Goal: Task Accomplishment & Management: Use online tool/utility

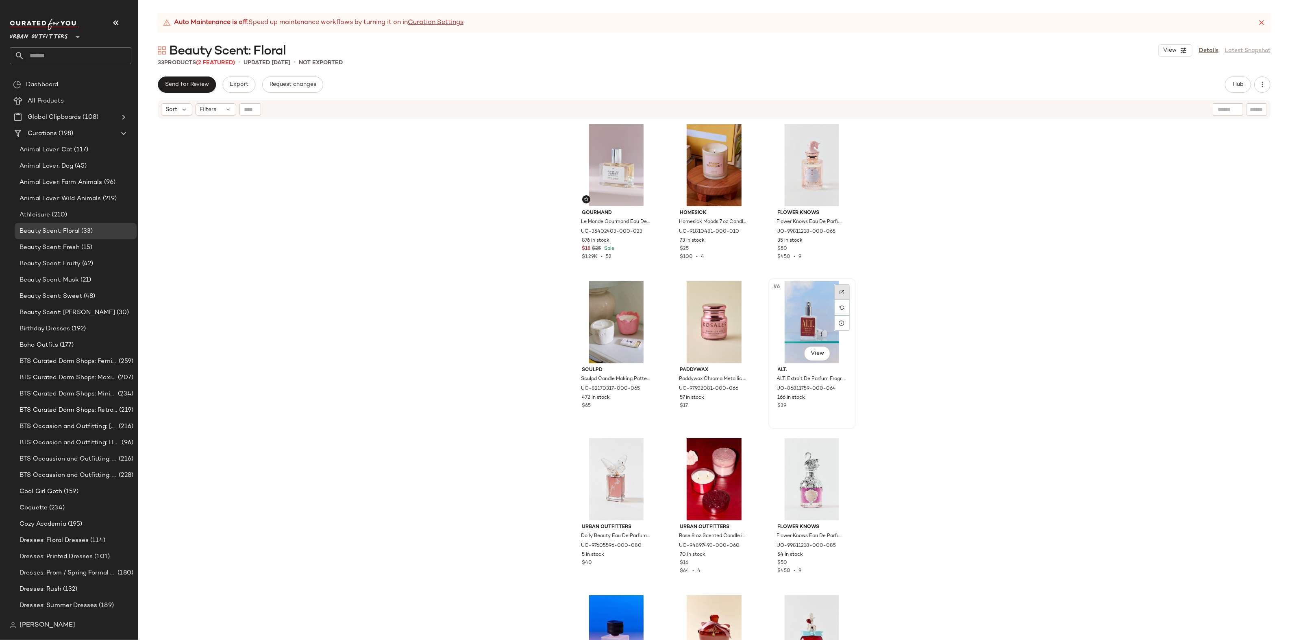
click at [841, 292] on img at bounding box center [842, 292] width 5 height 5
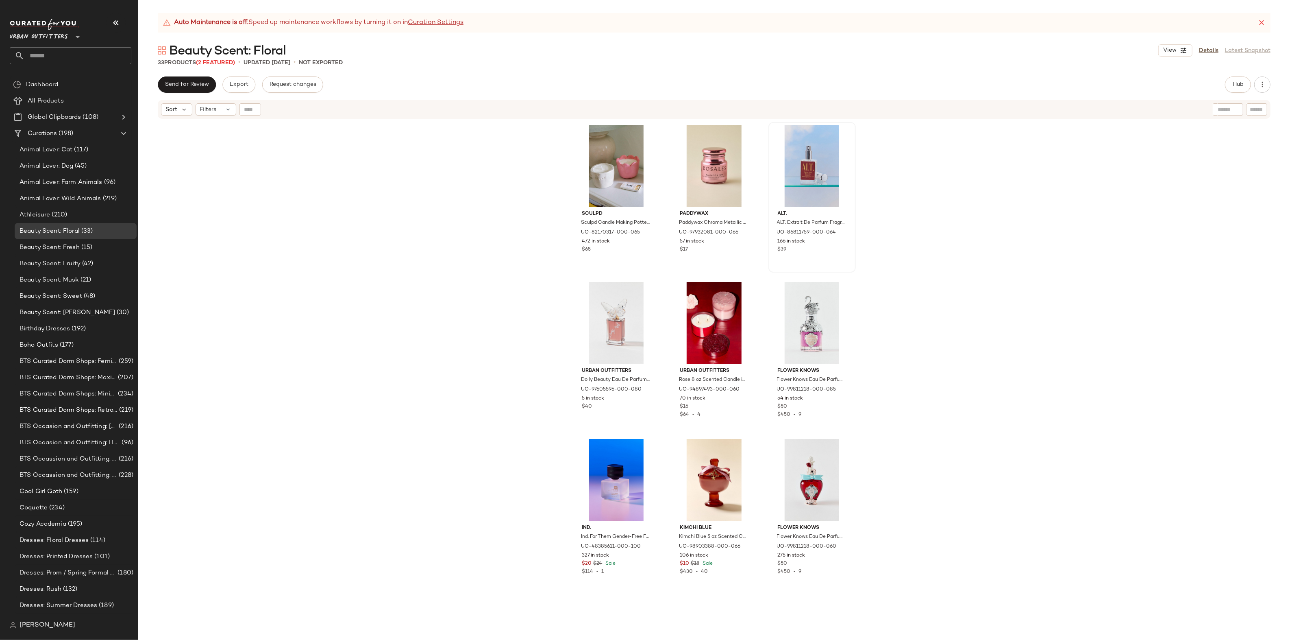
scroll to position [168, 0]
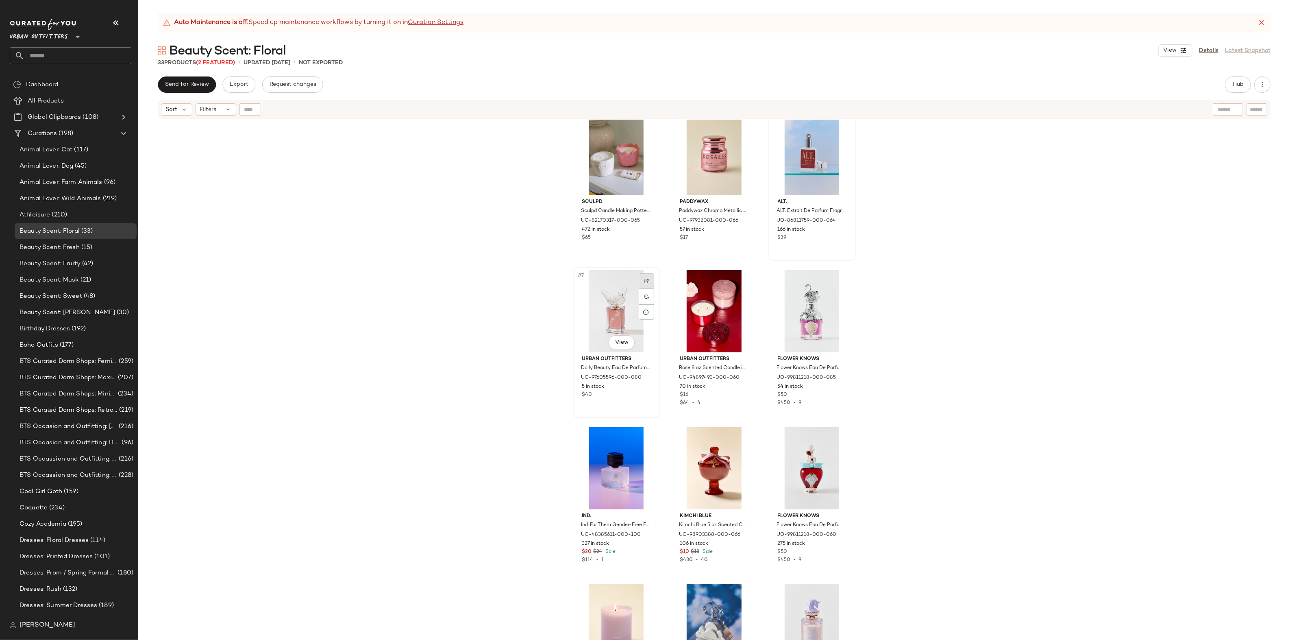
click at [645, 279] on img at bounding box center [646, 281] width 5 height 5
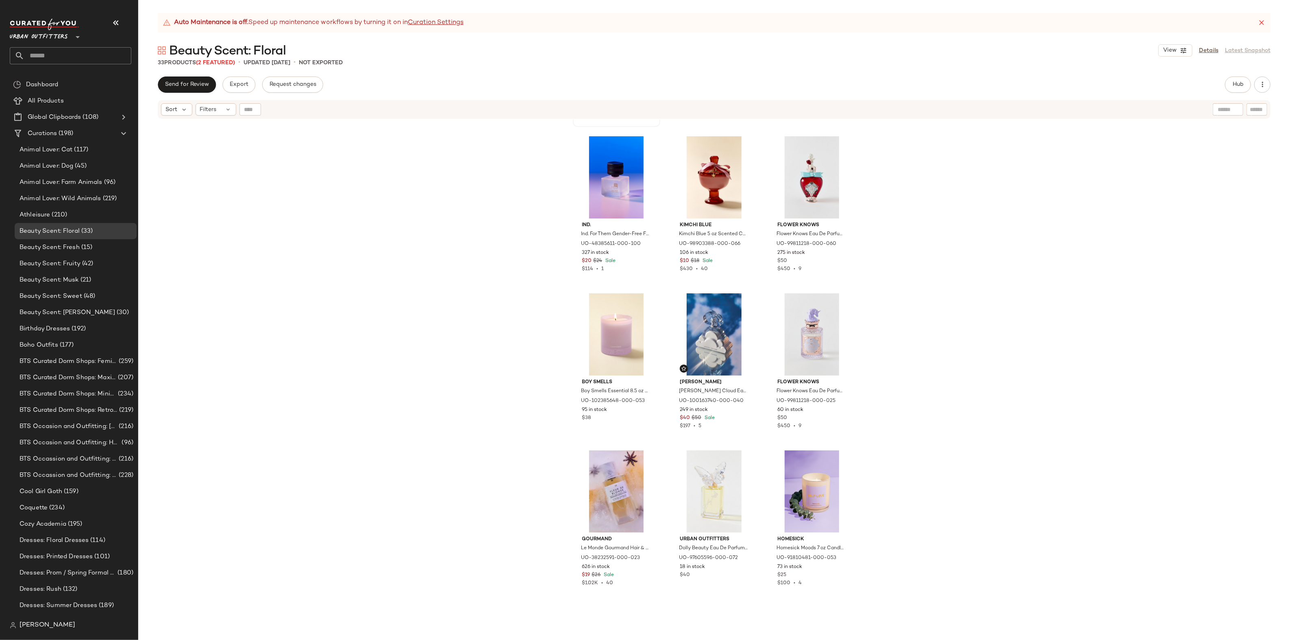
scroll to position [467, 0]
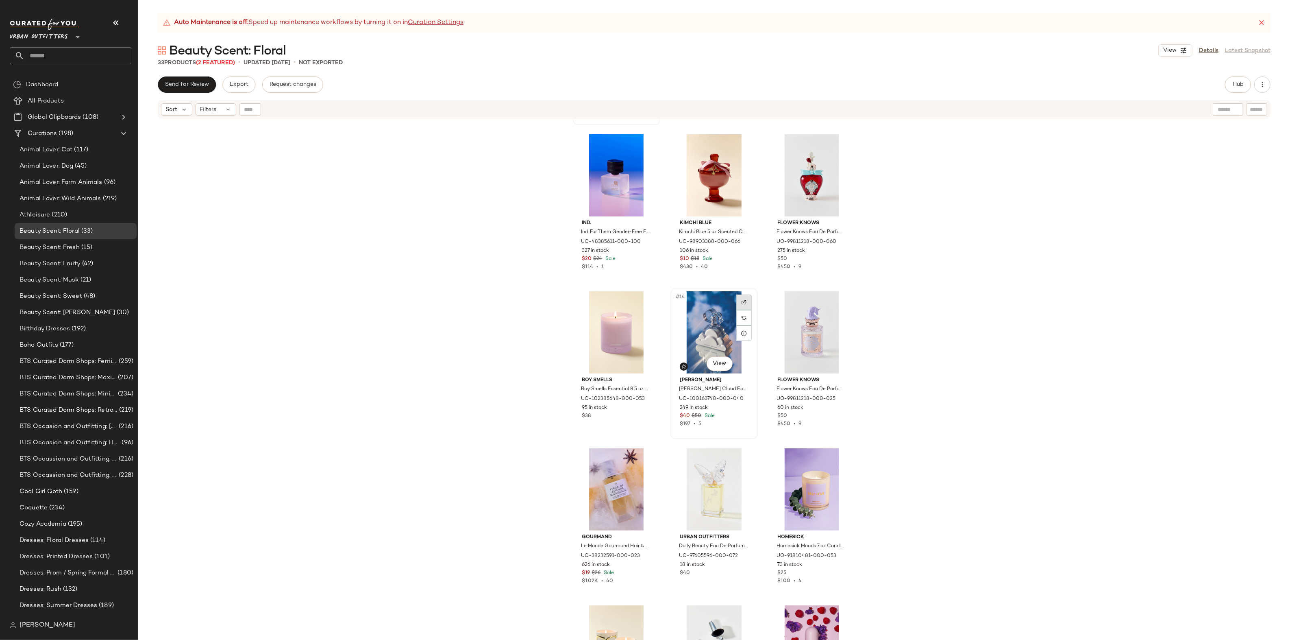
click at [745, 296] on div at bounding box center [743, 301] width 15 height 15
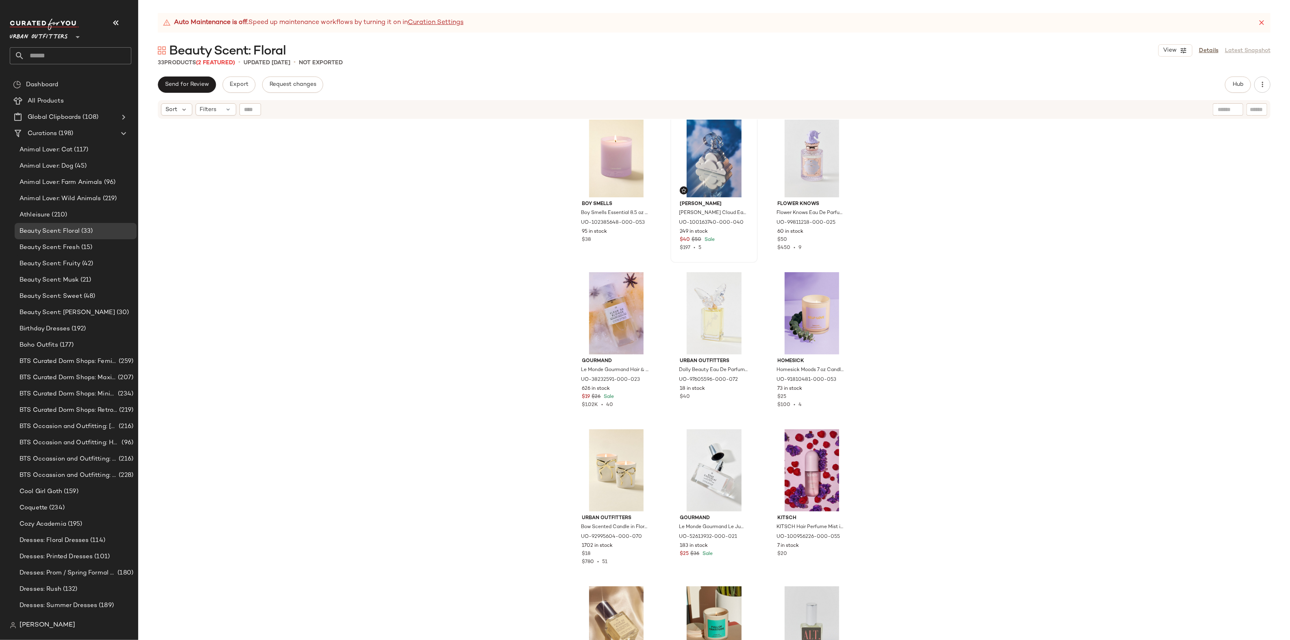
scroll to position [645, 0]
click at [742, 276] on div at bounding box center [743, 281] width 15 height 15
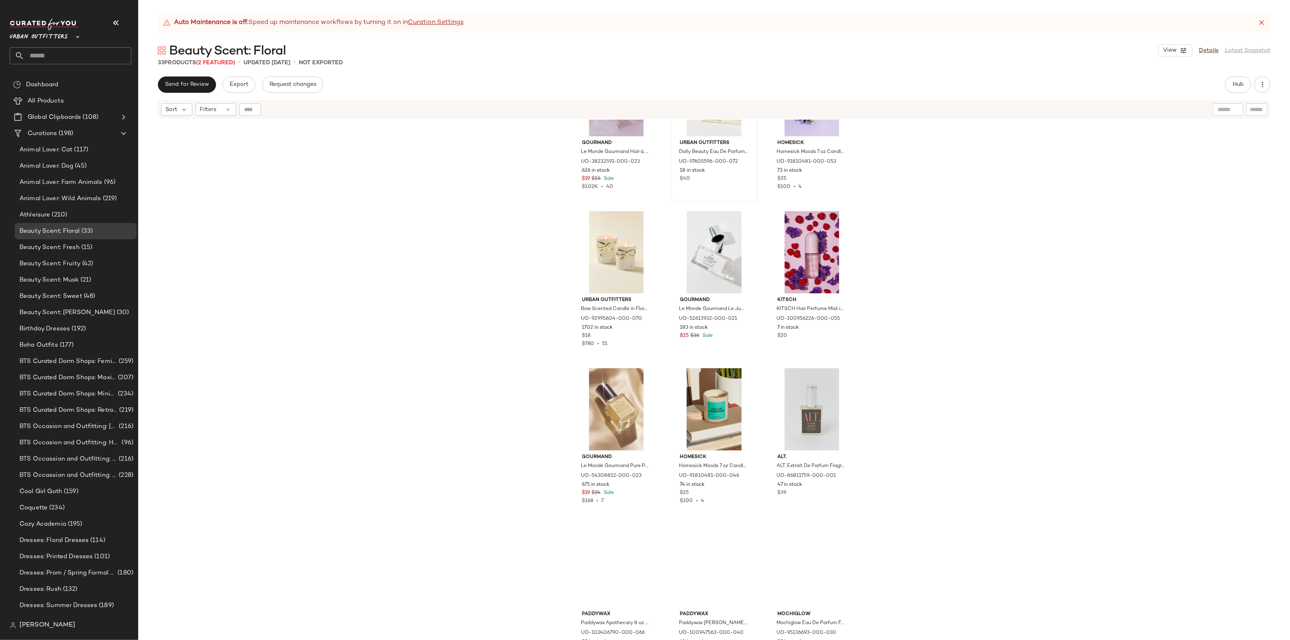
scroll to position [869, 0]
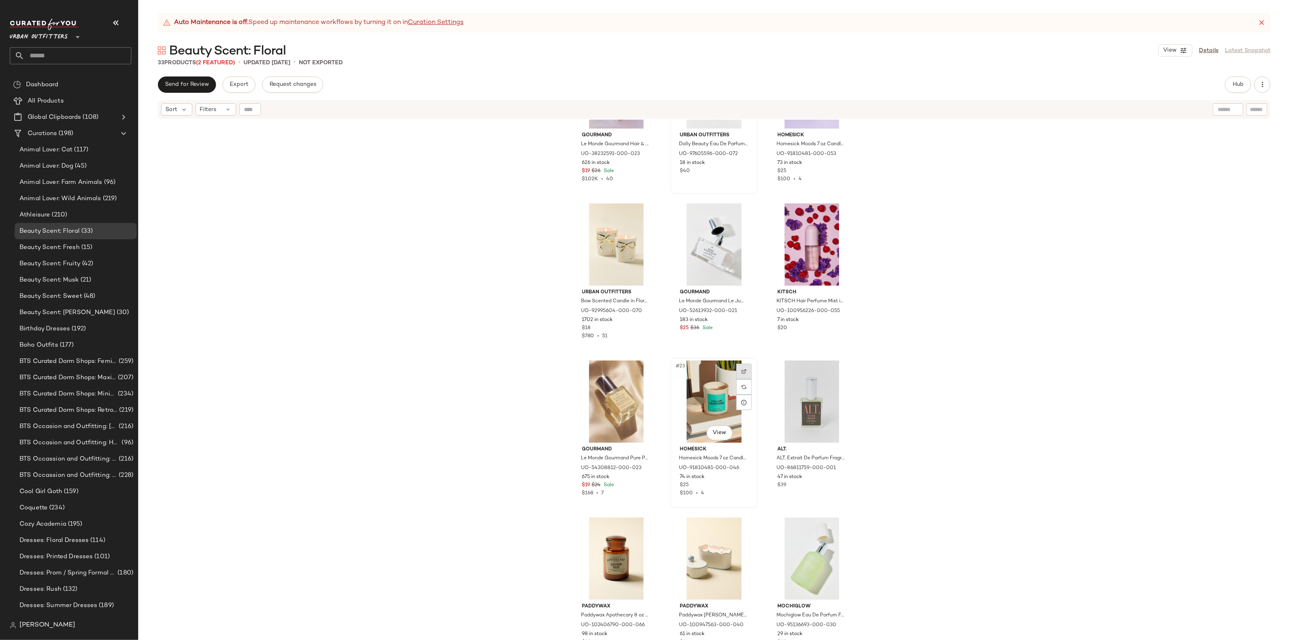
click at [745, 369] on div at bounding box center [743, 371] width 15 height 15
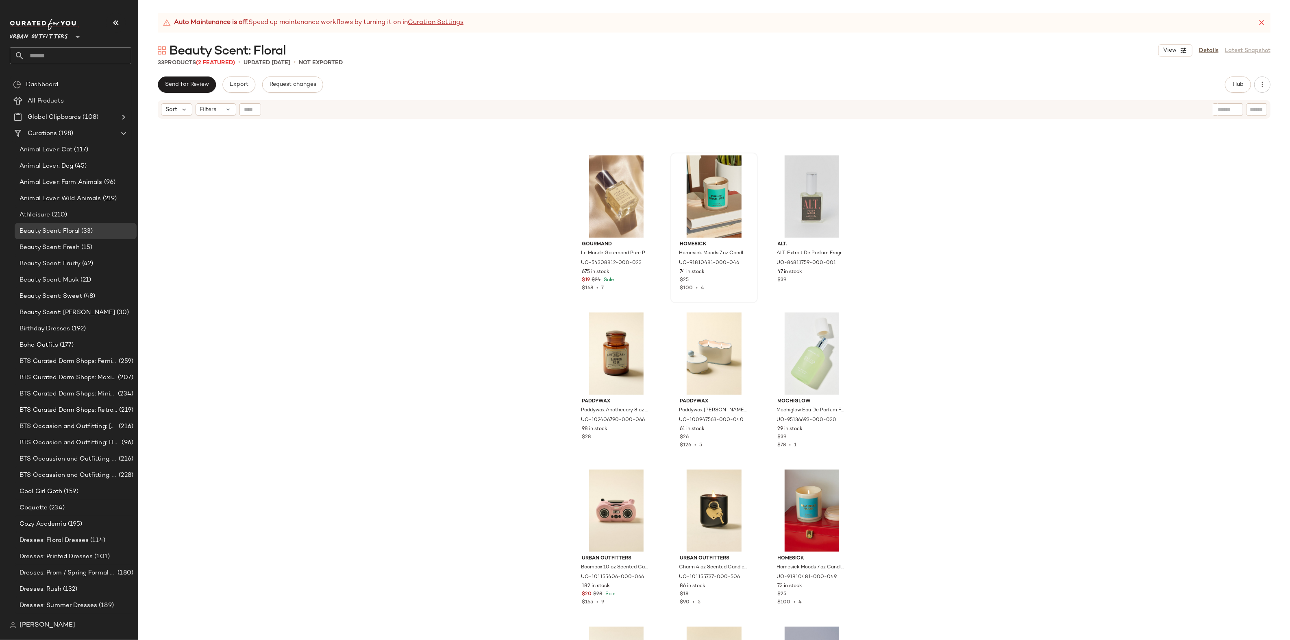
scroll to position [1187, 0]
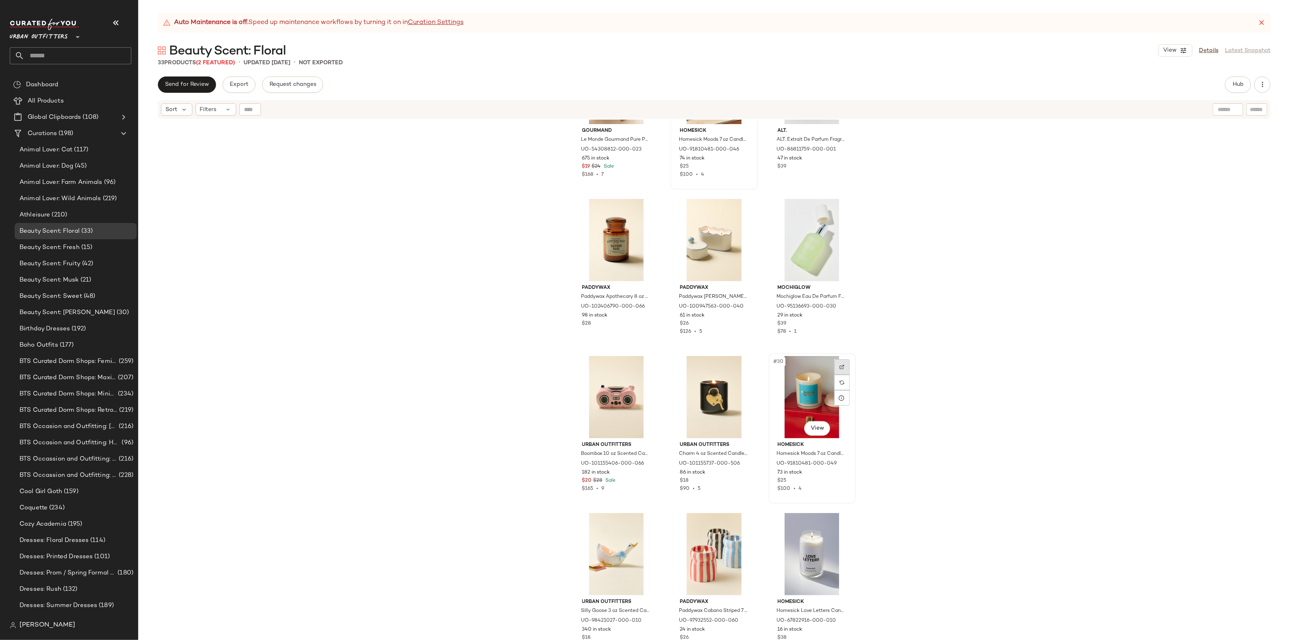
click at [836, 363] on div at bounding box center [841, 366] width 15 height 15
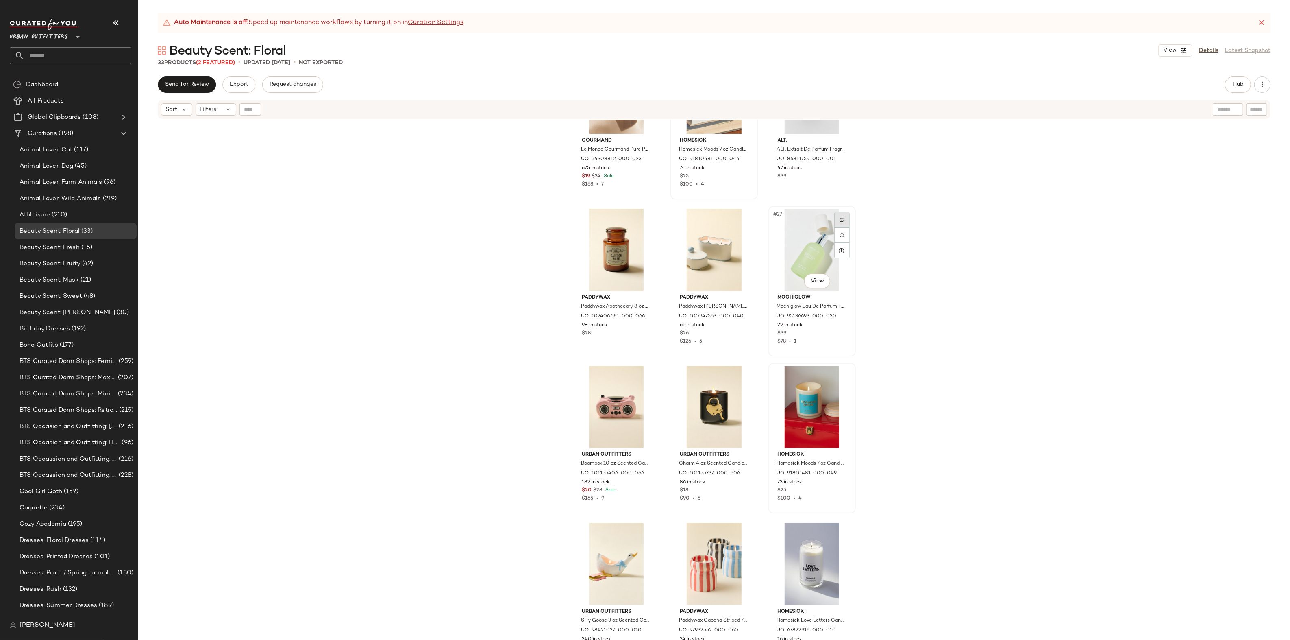
click at [836, 223] on div at bounding box center [841, 219] width 15 height 15
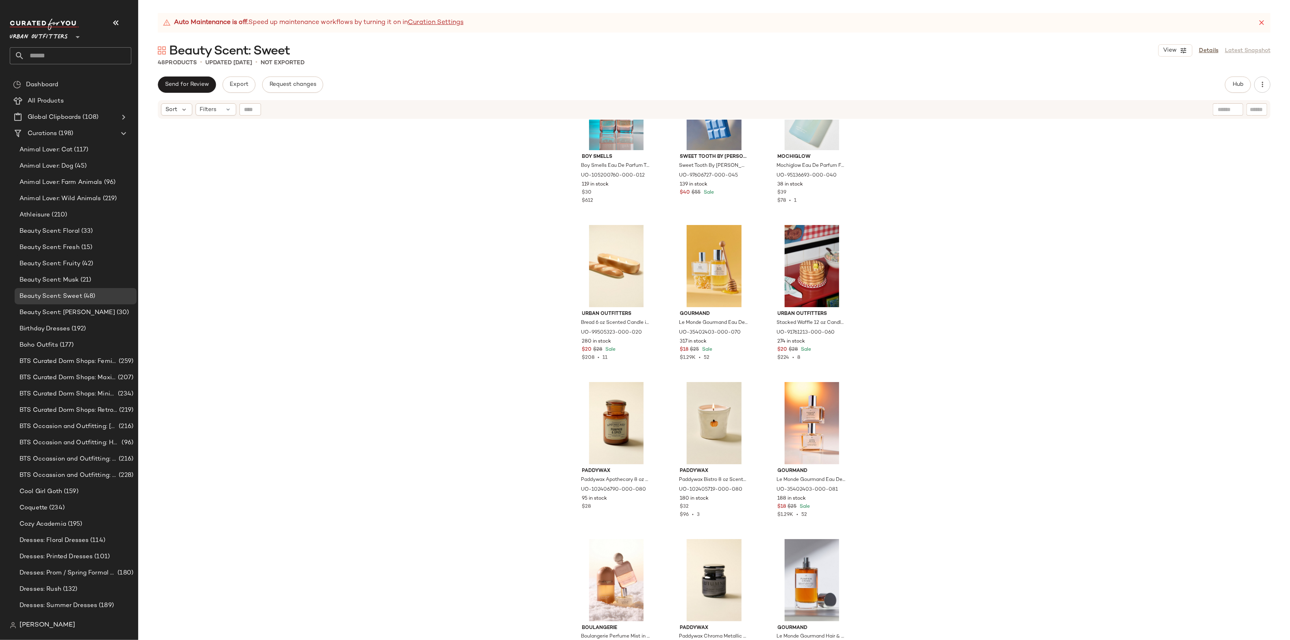
scroll to position [1972, 0]
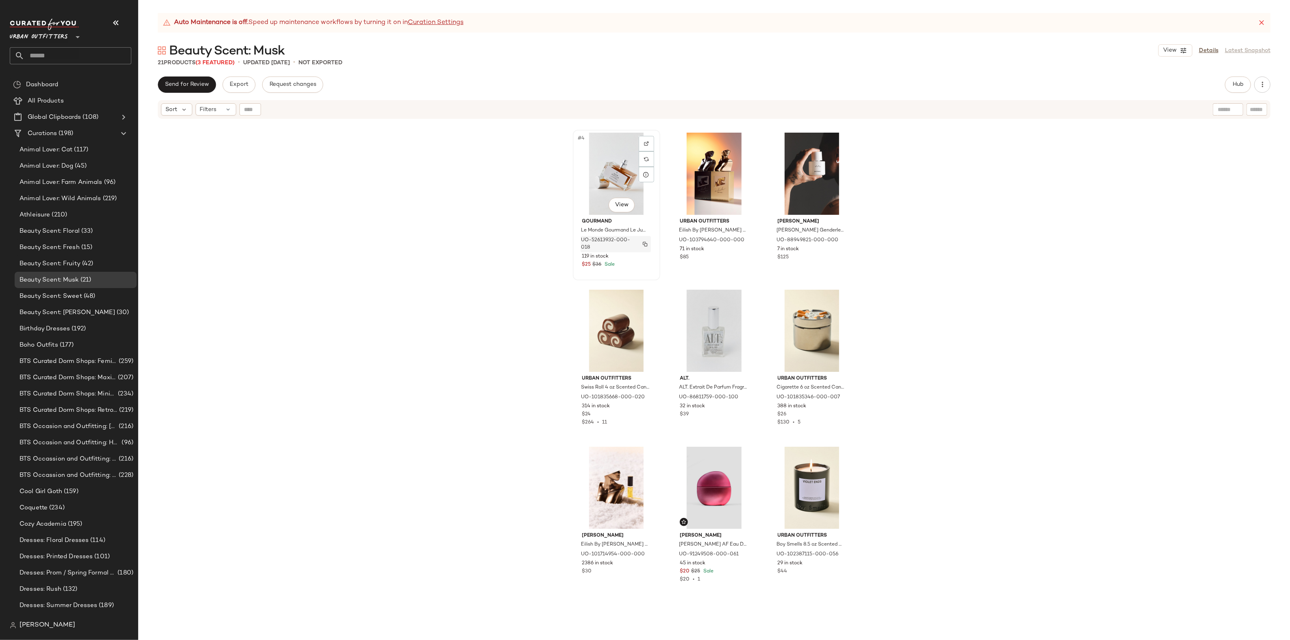
scroll to position [151, 0]
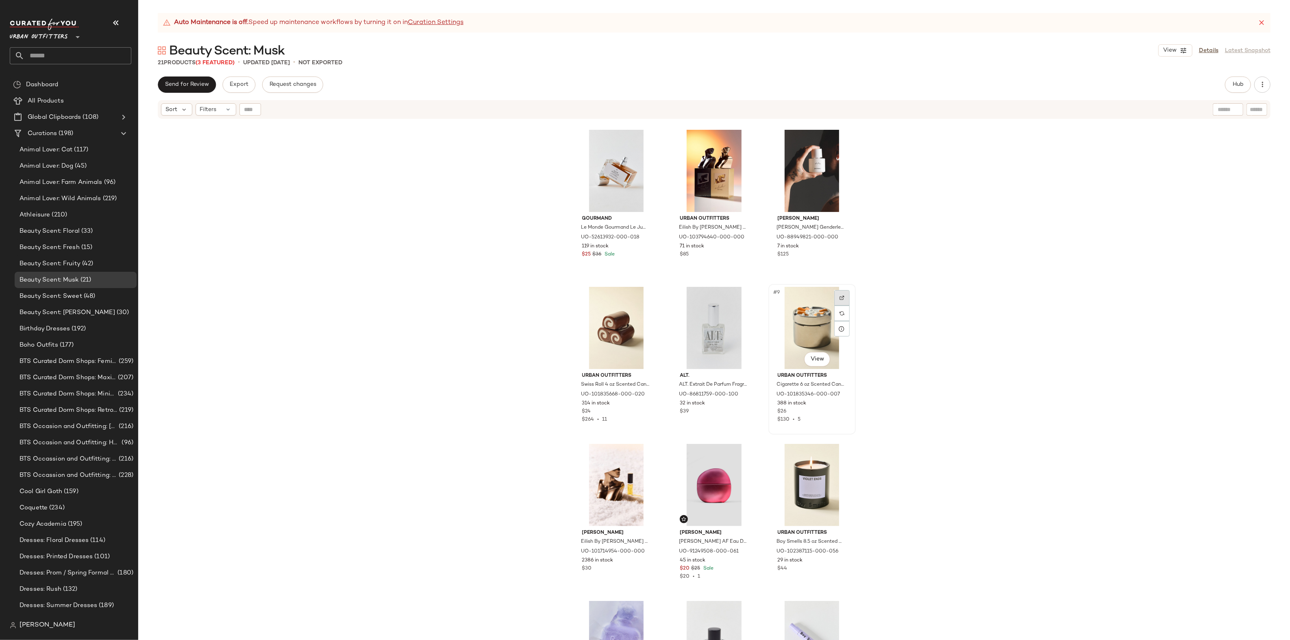
click at [835, 295] on div at bounding box center [841, 297] width 15 height 15
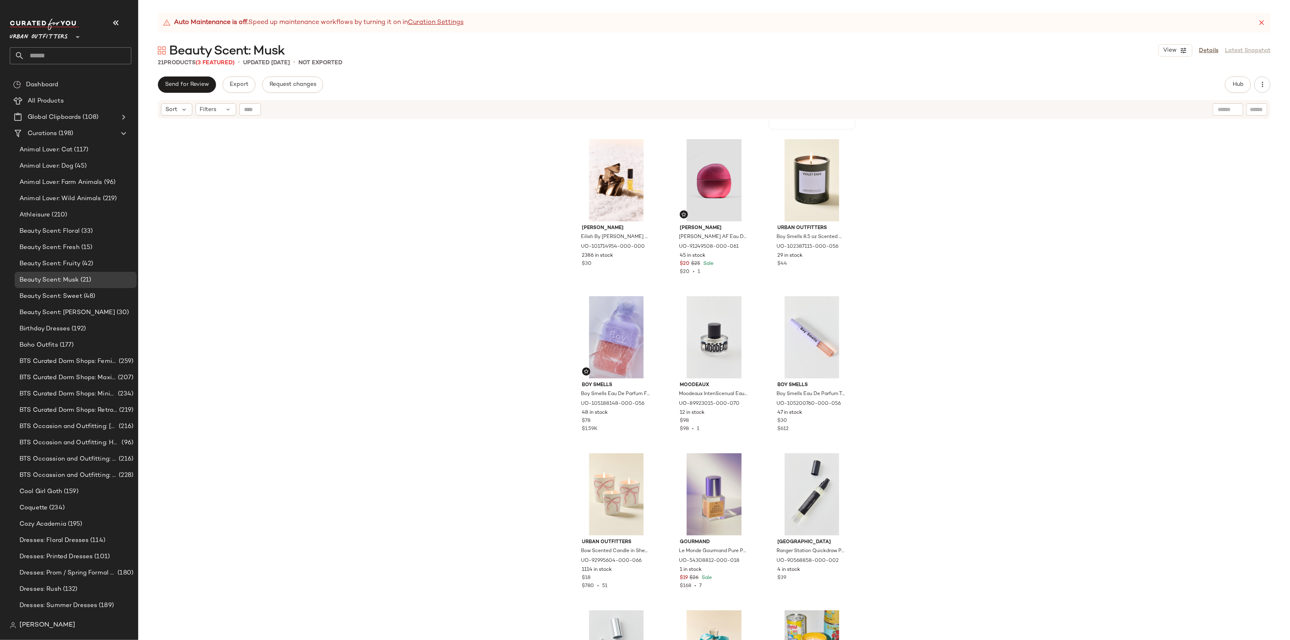
scroll to position [560, 0]
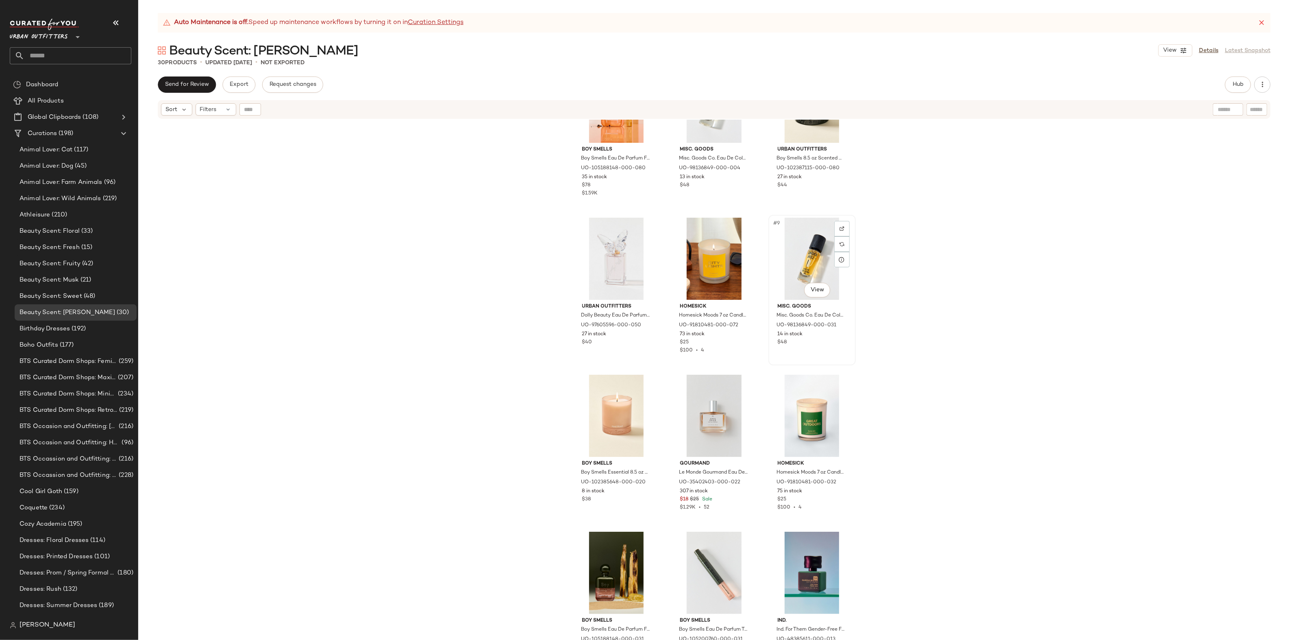
scroll to position [237, 0]
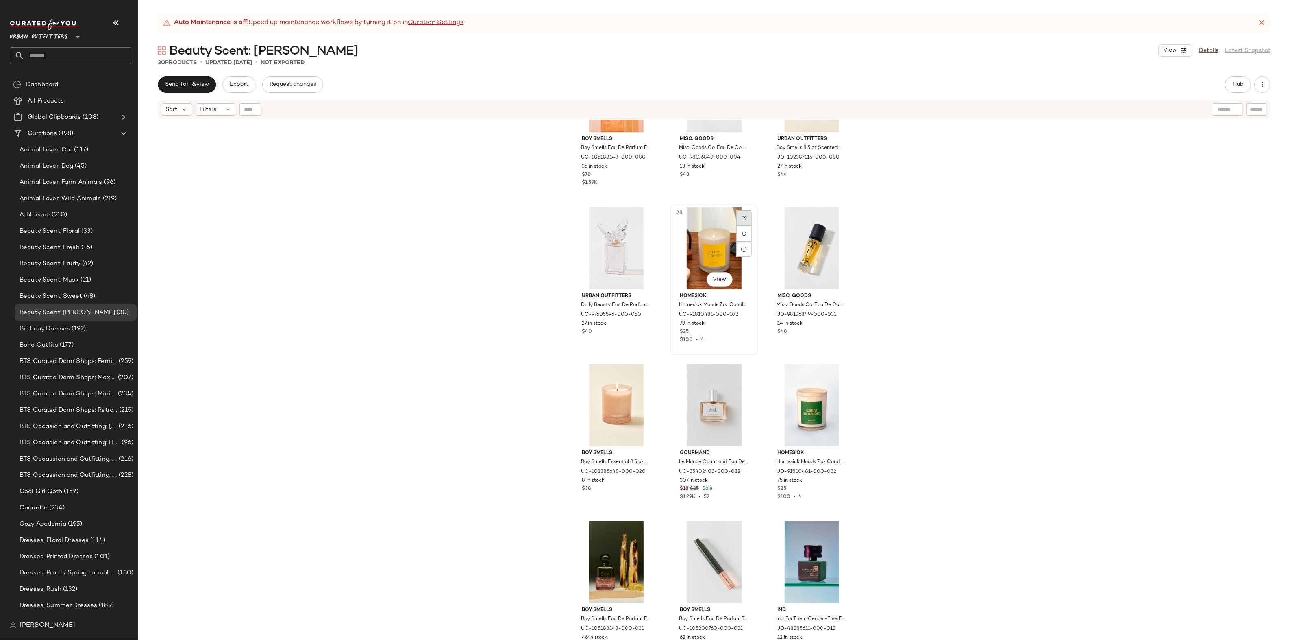
click at [749, 216] on div at bounding box center [743, 217] width 15 height 15
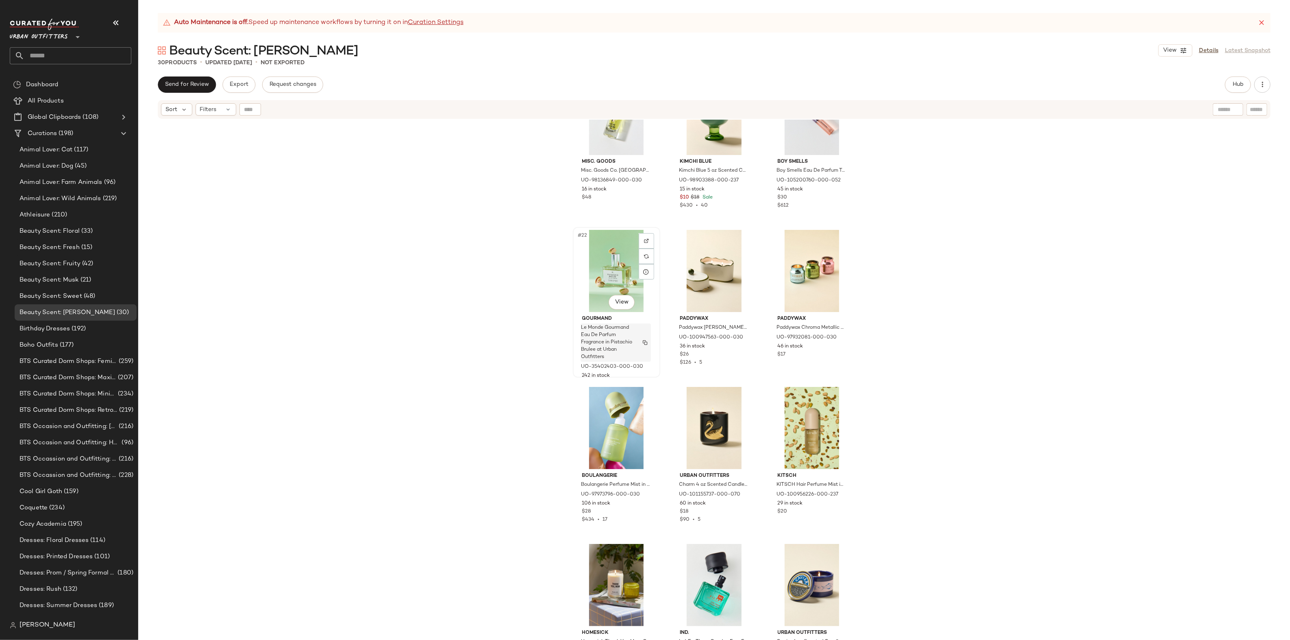
scroll to position [1031, 0]
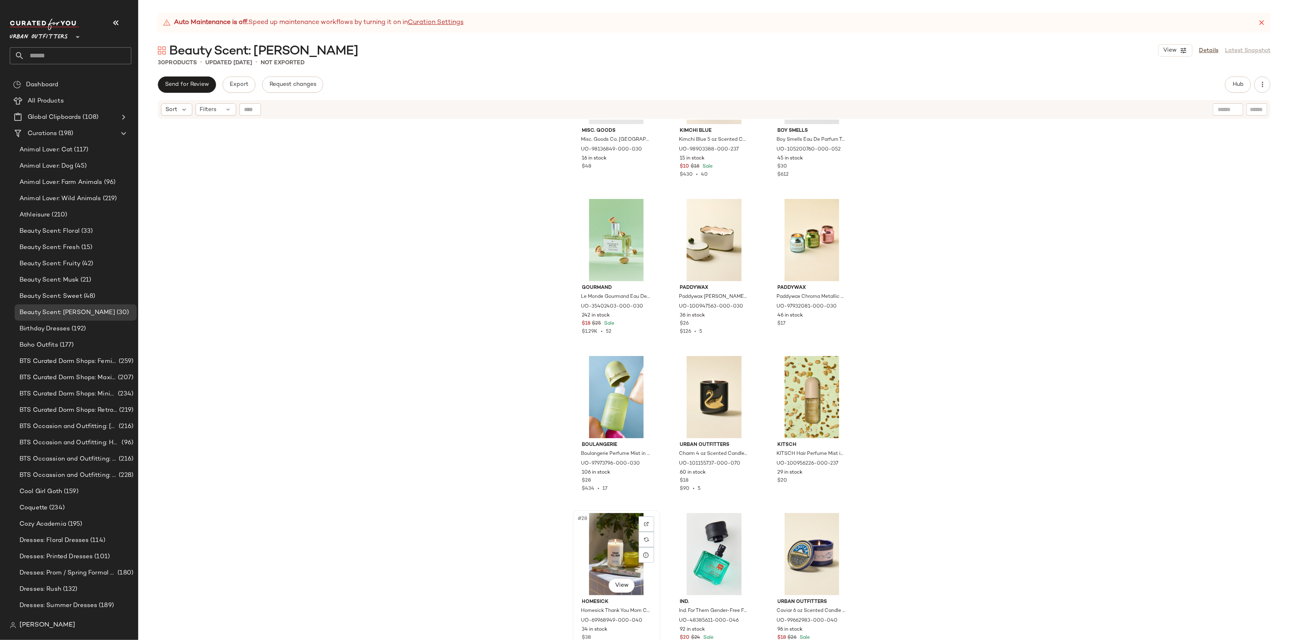
click at [646, 519] on div at bounding box center [646, 523] width 15 height 15
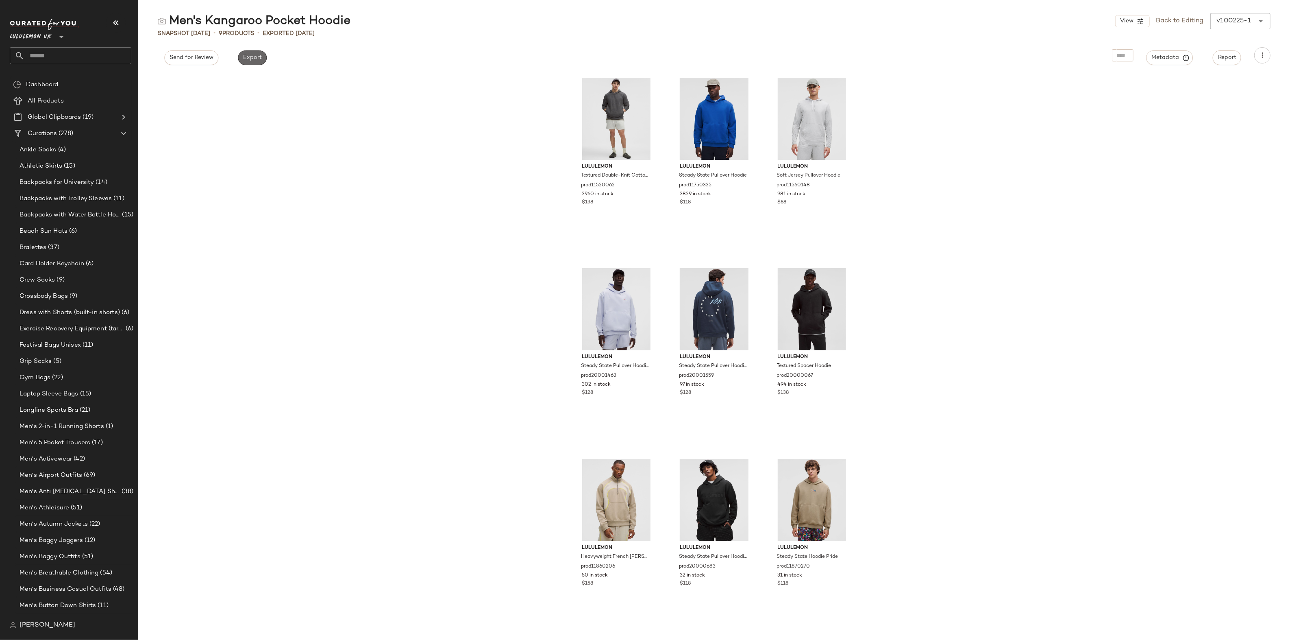
click at [253, 61] on button "Export" at bounding box center [252, 57] width 29 height 15
click at [256, 62] on button "Export" at bounding box center [252, 57] width 29 height 15
click at [392, 88] on div "lululemon Textured Double-Knit Cotton Hoodie prod11520062 2960 in stock $138 lu…" at bounding box center [714, 356] width 1152 height 566
click at [250, 55] on span "Export" at bounding box center [252, 57] width 19 height 7
click at [1188, 21] on link "Back to Editing" at bounding box center [1181, 21] width 48 height 10
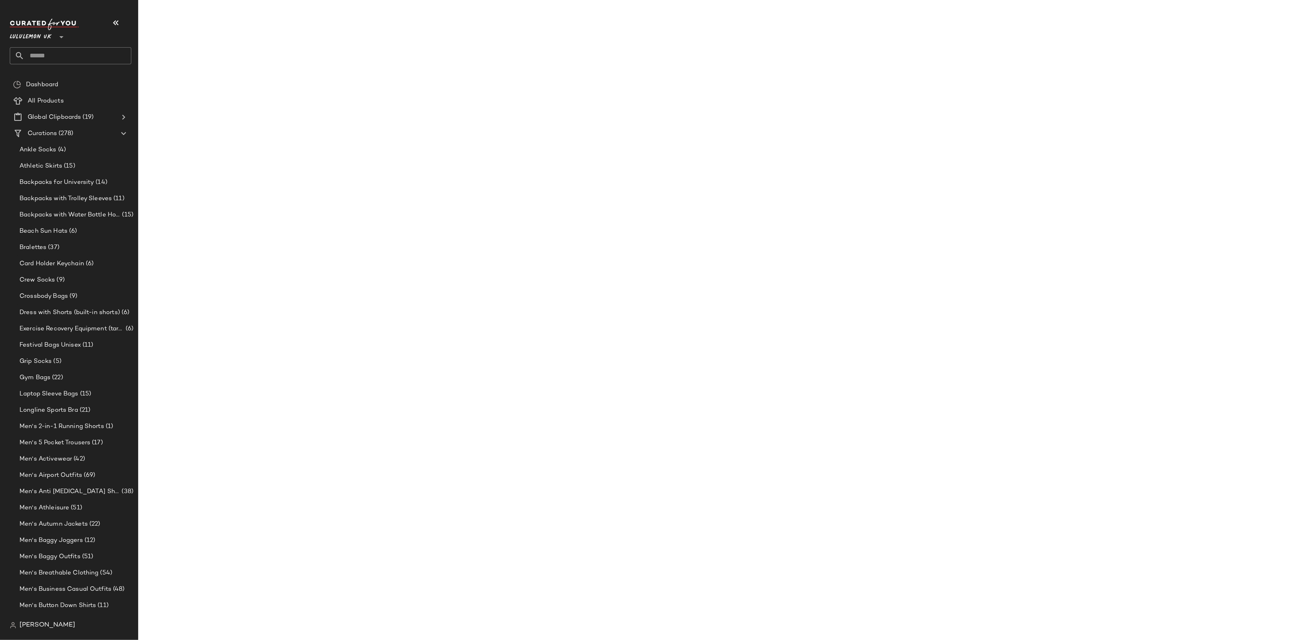
click at [1162, 20] on link "Back to Editing" at bounding box center [1181, 21] width 48 height 10
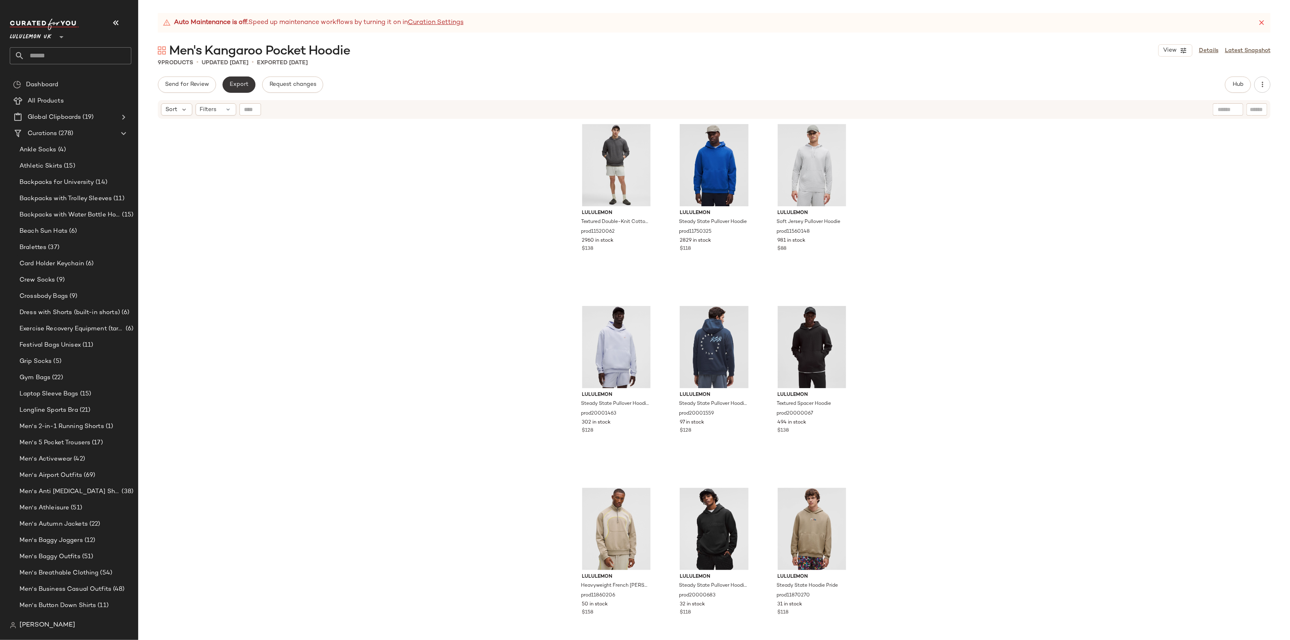
click at [228, 92] on button "Export" at bounding box center [238, 84] width 33 height 16
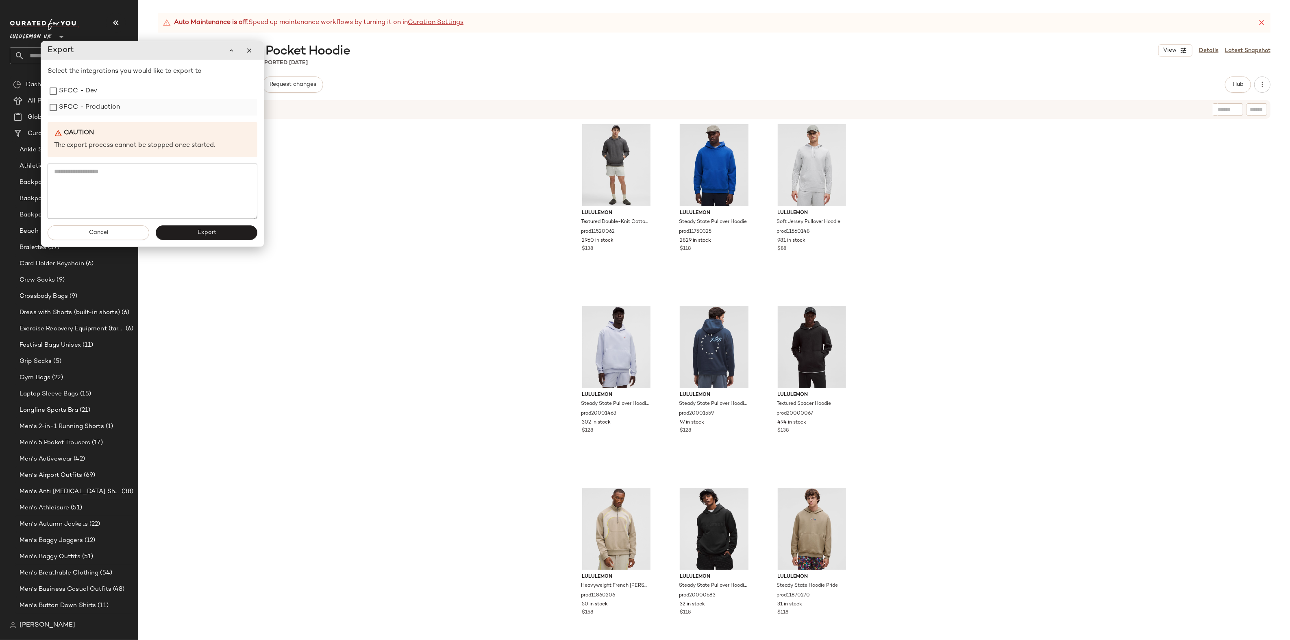
click at [110, 114] on label "SFCC - Production" at bounding box center [89, 107] width 61 height 16
click at [199, 243] on div "Cancel Export" at bounding box center [152, 233] width 223 height 28
click at [199, 234] on span "Export" at bounding box center [206, 232] width 19 height 7
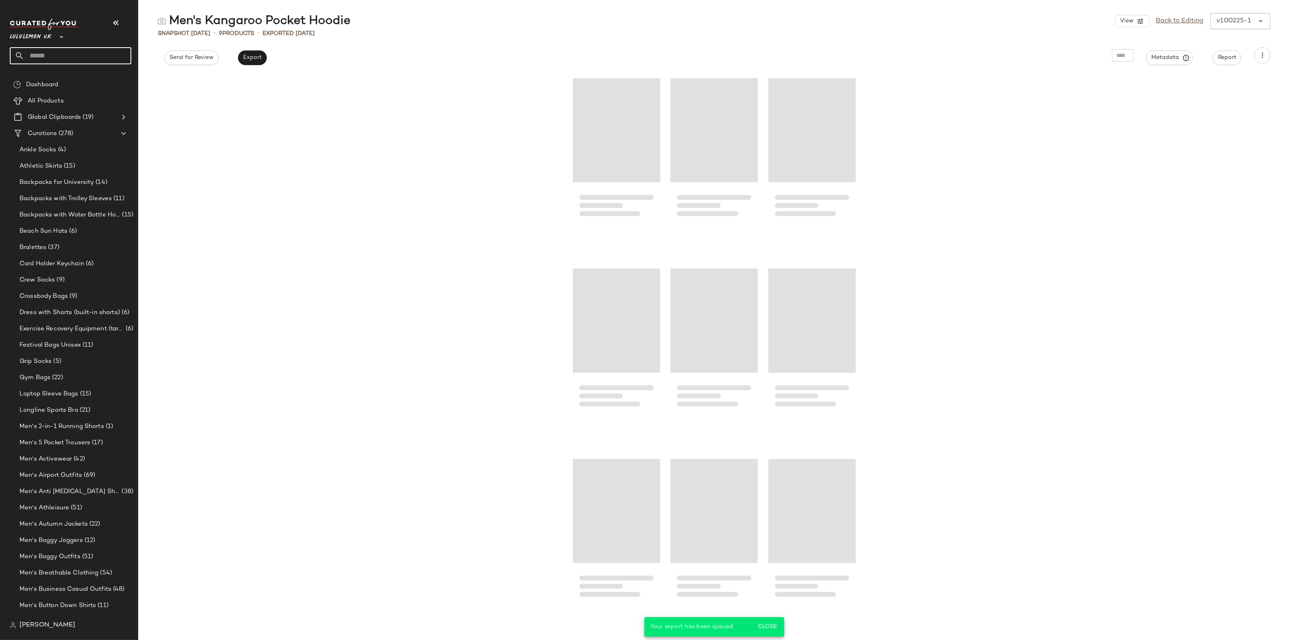
click at [92, 55] on input "text" at bounding box center [77, 55] width 107 height 17
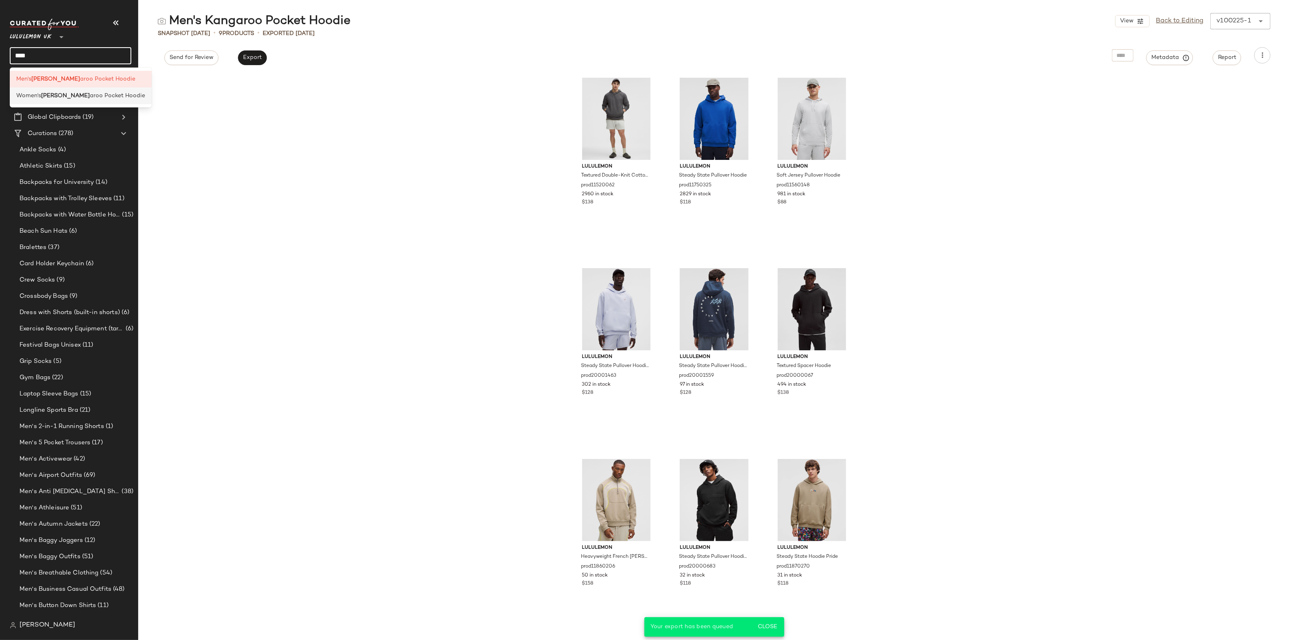
type input "****"
click at [90, 94] on span "aroo Pocket Hoodie​" at bounding box center [117, 96] width 55 height 9
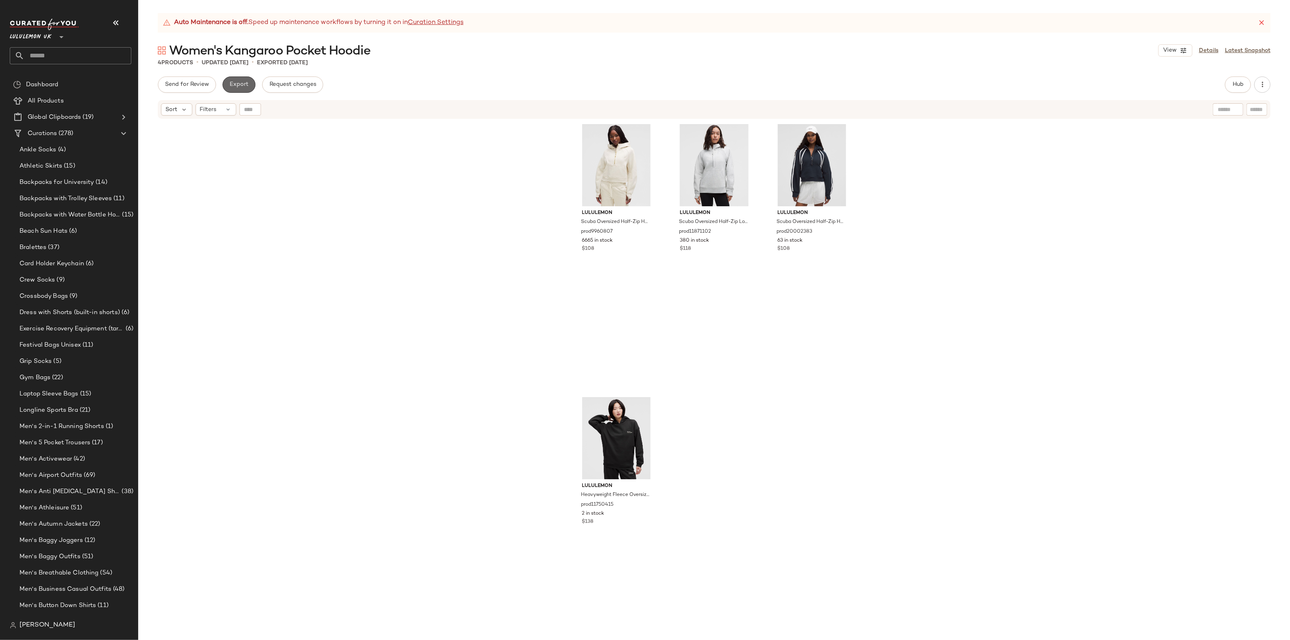
click at [235, 87] on span "Export" at bounding box center [238, 84] width 19 height 7
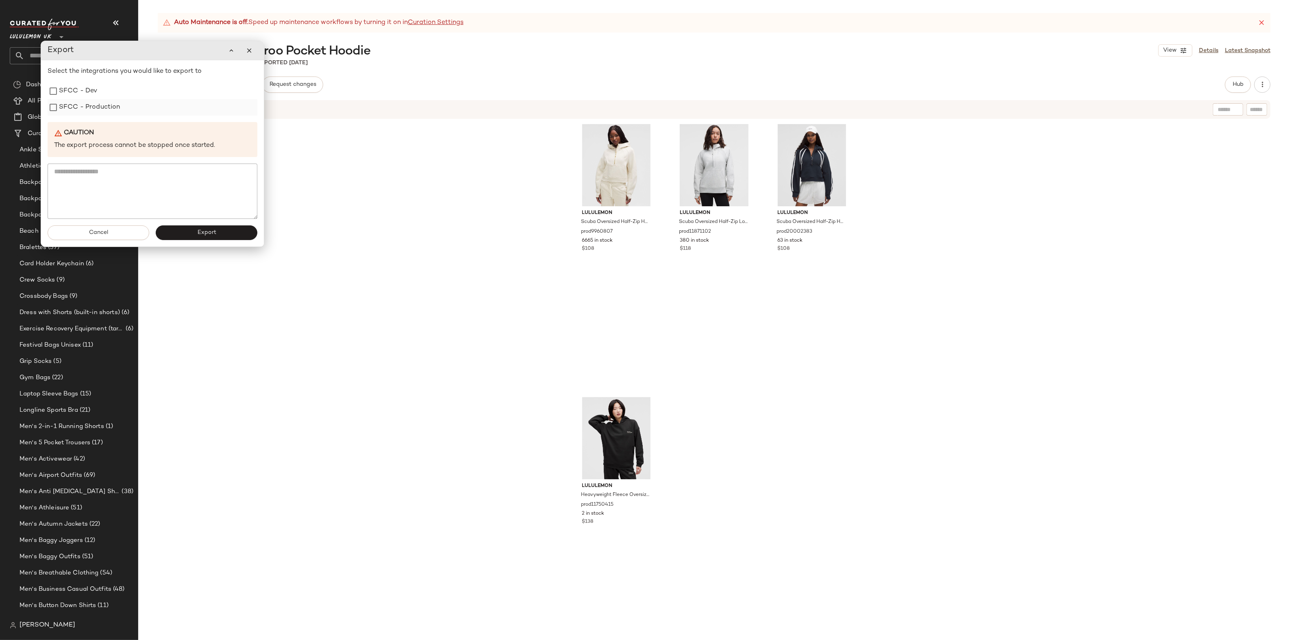
click at [111, 111] on label "SFCC - Production" at bounding box center [89, 107] width 61 height 16
click at [213, 228] on button "Export" at bounding box center [207, 232] width 102 height 15
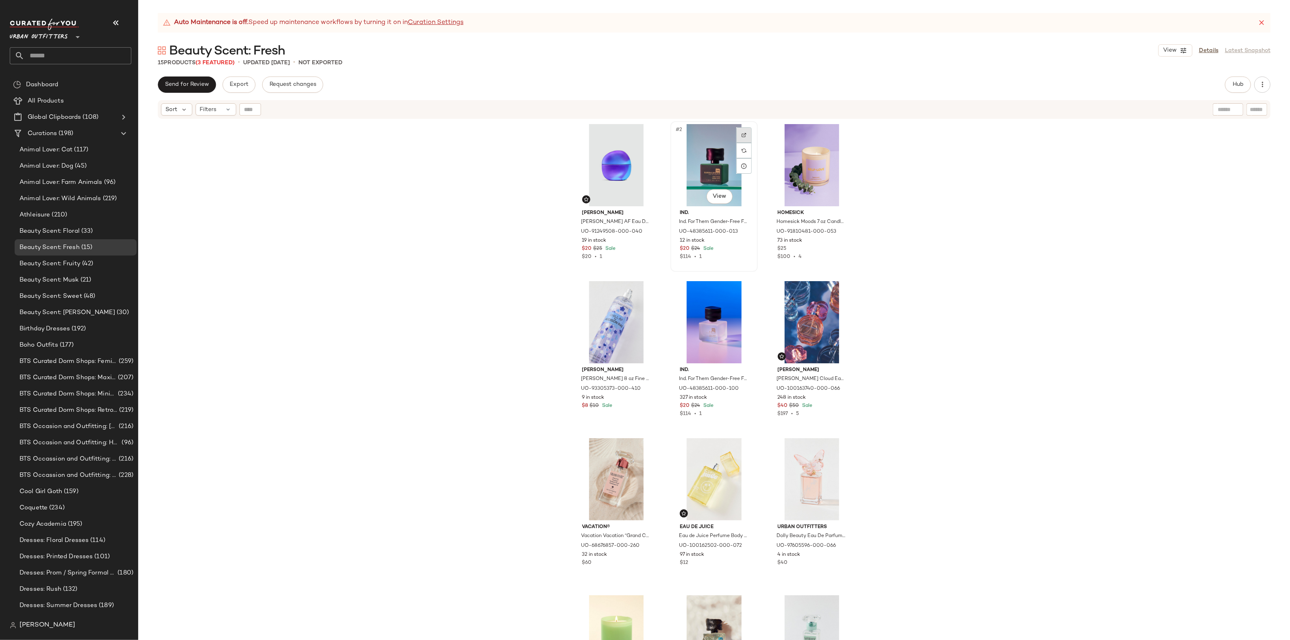
click at [743, 133] on img at bounding box center [744, 135] width 5 height 5
click at [840, 290] on img at bounding box center [842, 292] width 5 height 5
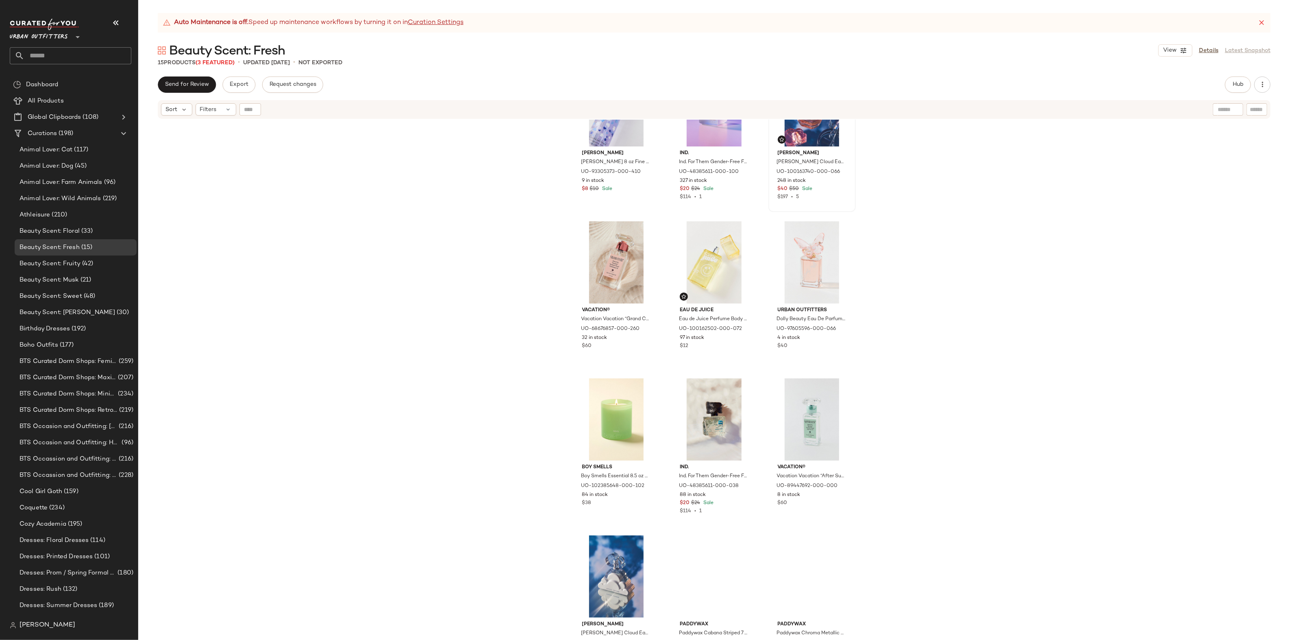
scroll to position [246, 0]
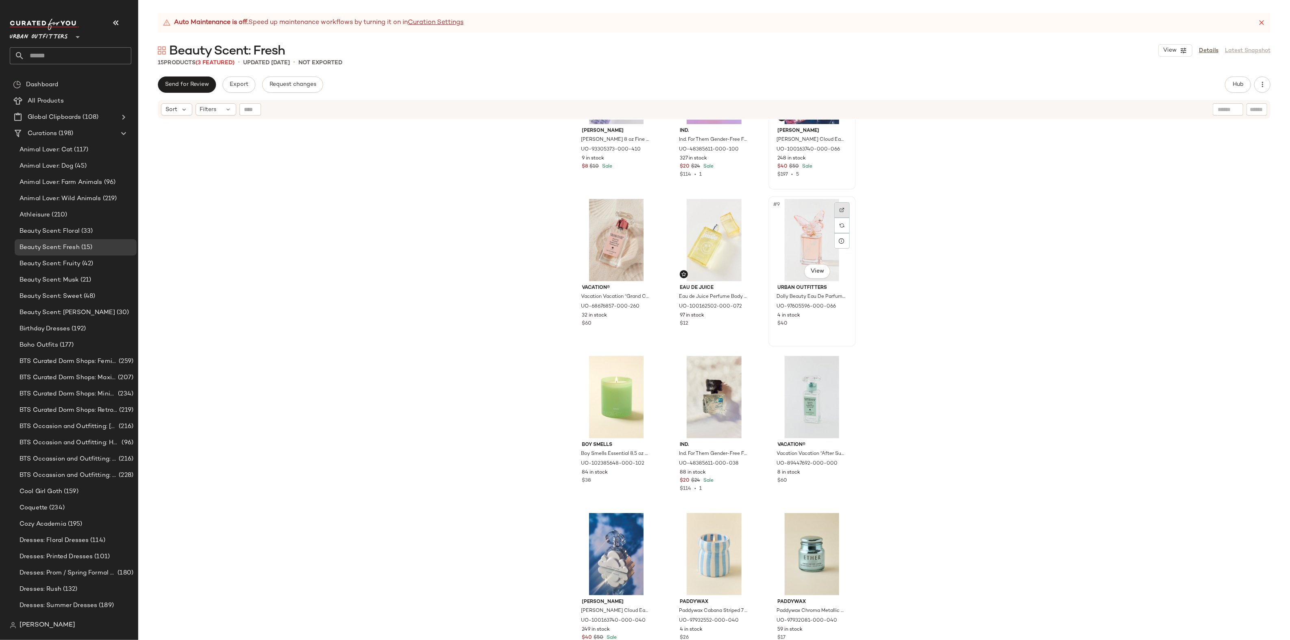
click at [841, 209] on img at bounding box center [842, 209] width 5 height 5
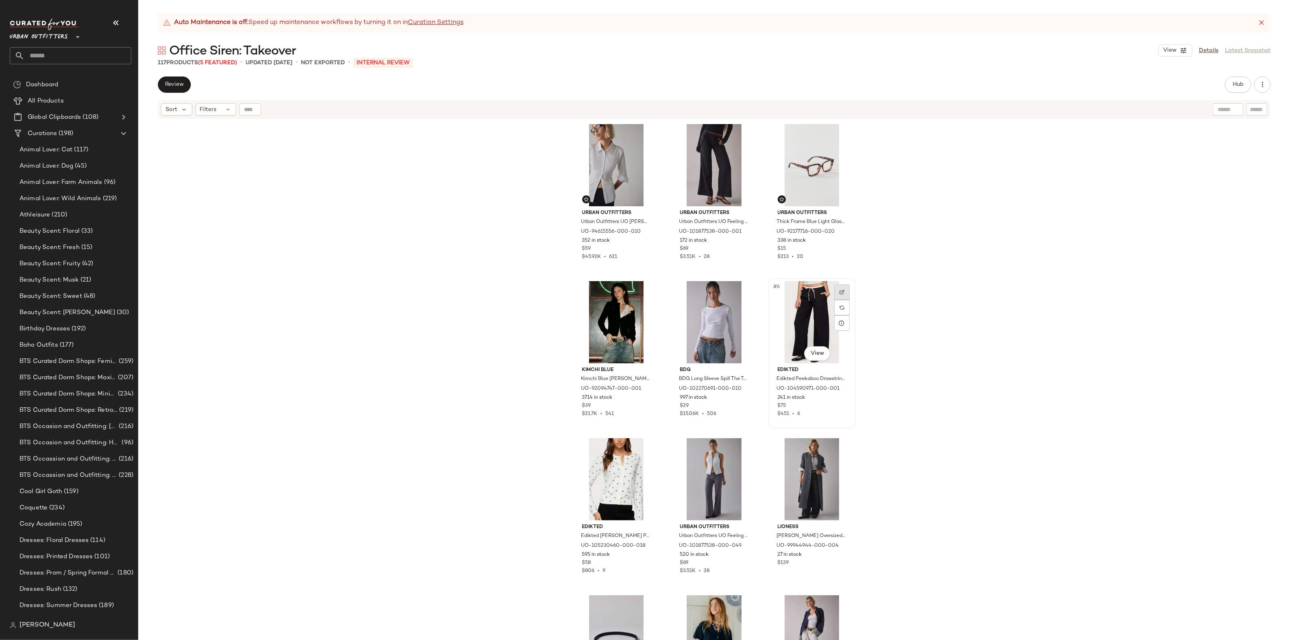
click at [843, 291] on div at bounding box center [841, 291] width 15 height 15
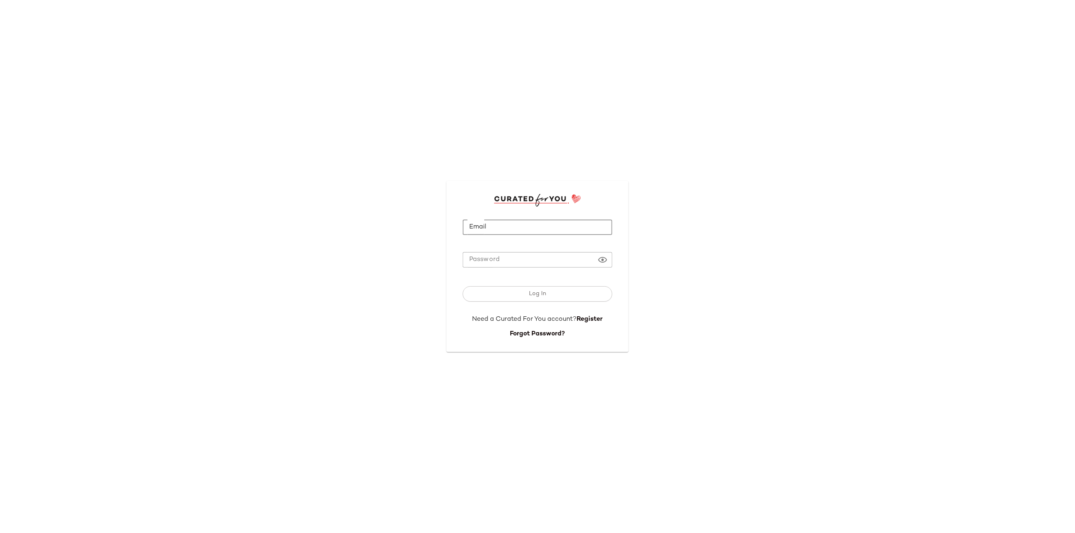
drag, startPoint x: 486, startPoint y: 234, endPoint x: 481, endPoint y: 234, distance: 4.5
click at [485, 234] on input "Email" at bounding box center [538, 228] width 150 height 16
type input "**********"
click at [549, 295] on button "Log In" at bounding box center [538, 293] width 150 height 15
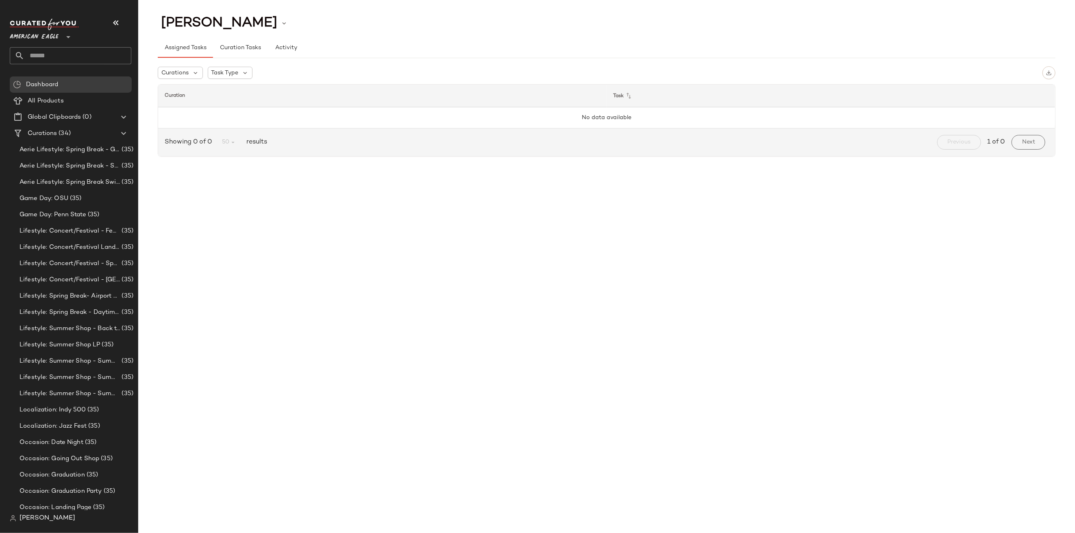
click at [39, 34] on span "American Eagle" at bounding box center [34, 35] width 49 height 15
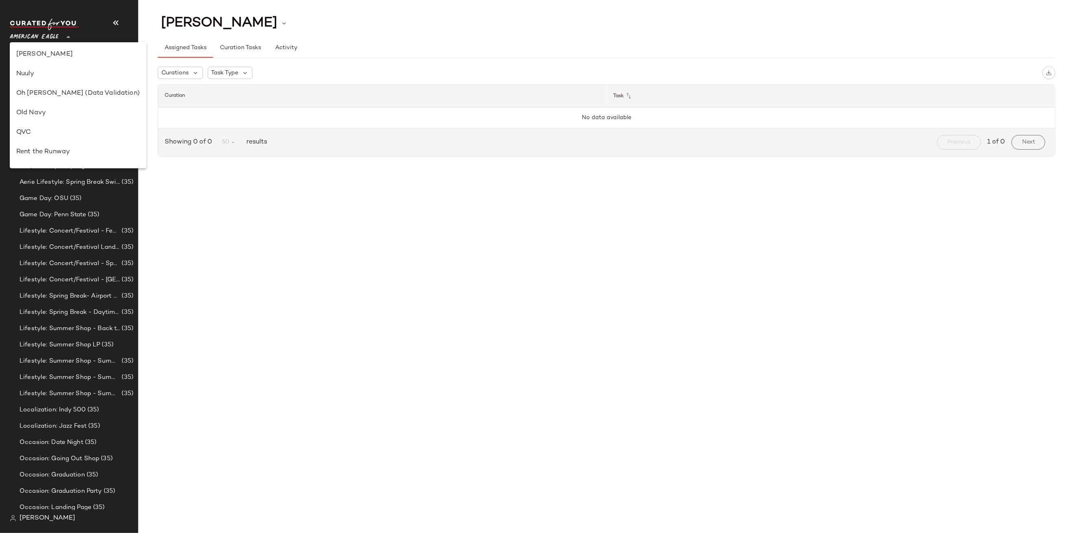
scroll to position [294, 0]
click at [50, 92] on div "Oh [PERSON_NAME] (Data Validation)" at bounding box center [78, 93] width 124 height 10
type input "**"
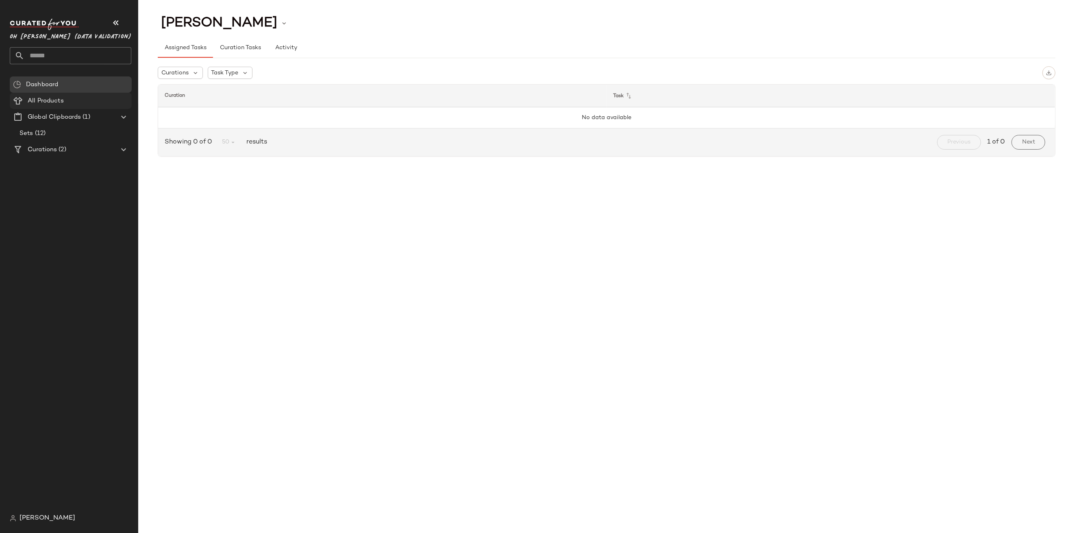
click at [65, 101] on div "All Products" at bounding box center [76, 100] width 103 height 9
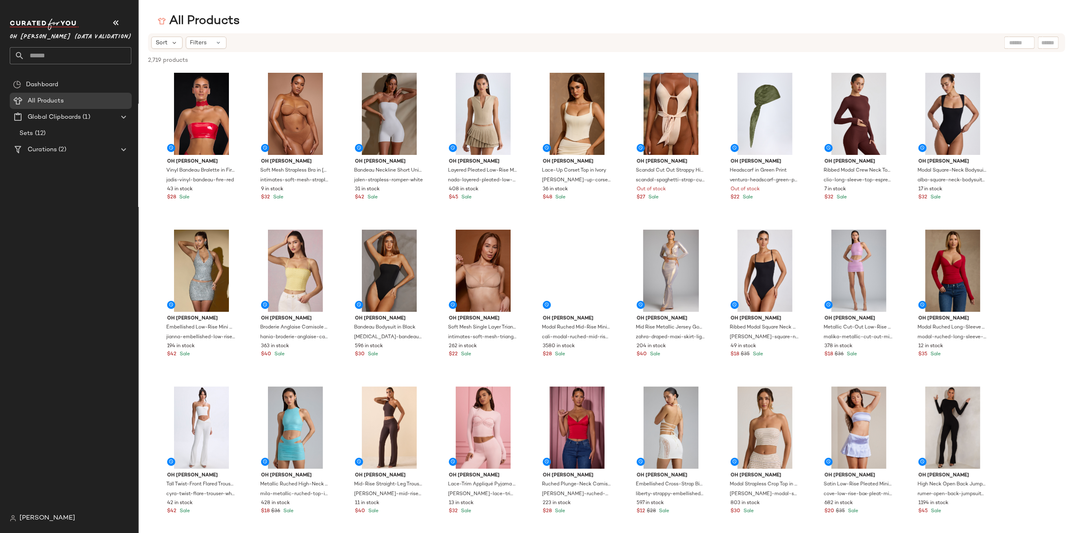
click at [1008, 39] on div at bounding box center [1019, 43] width 31 height 12
type input "*****"
